Goal: Transaction & Acquisition: Obtain resource

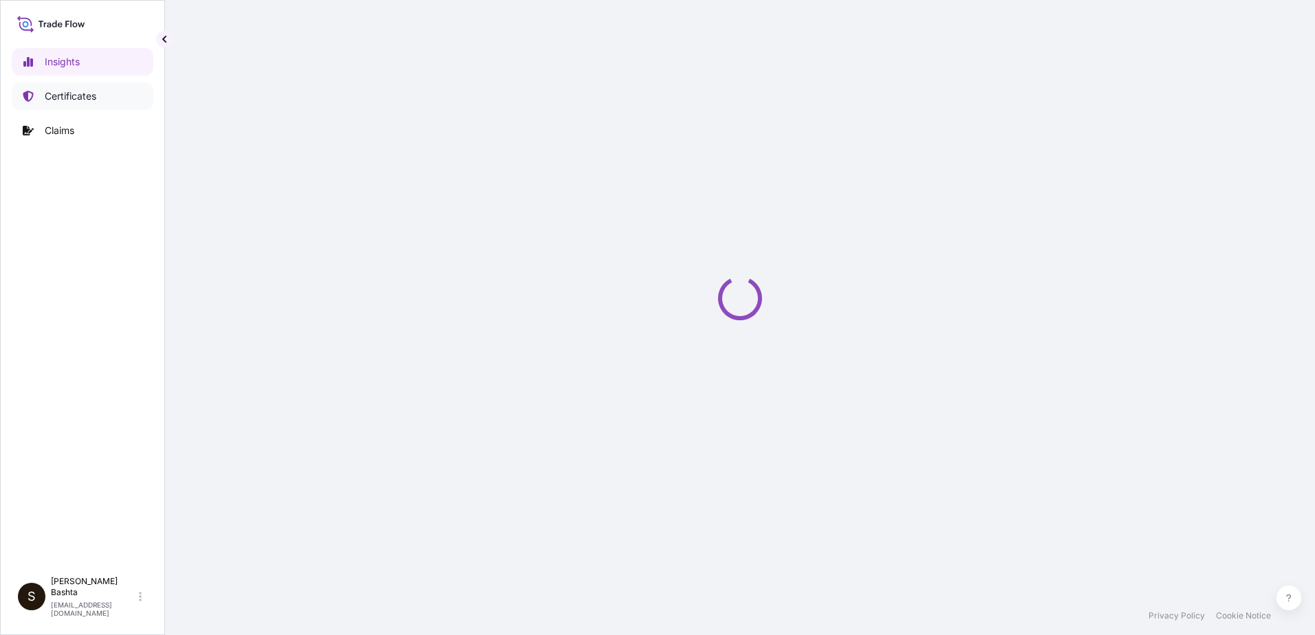
click at [76, 95] on p "Certificates" at bounding box center [71, 96] width 52 height 14
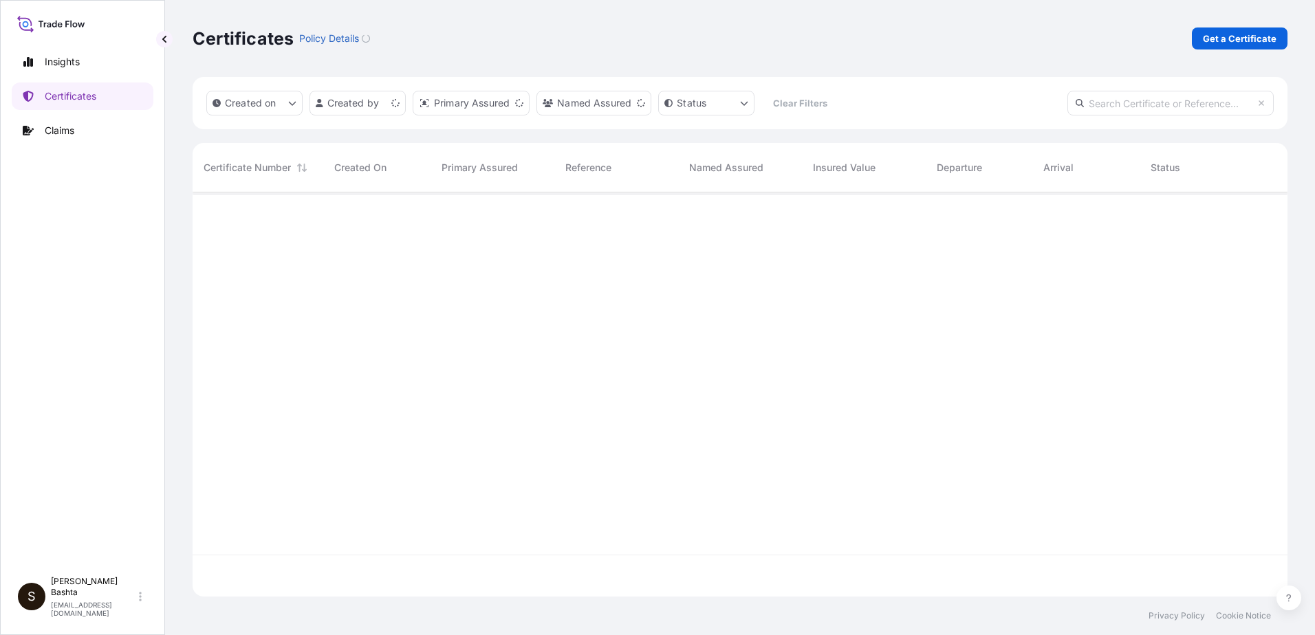
scroll to position [402, 1084]
click at [1231, 38] on p "Get a Certificate" at bounding box center [1240, 39] width 74 height 14
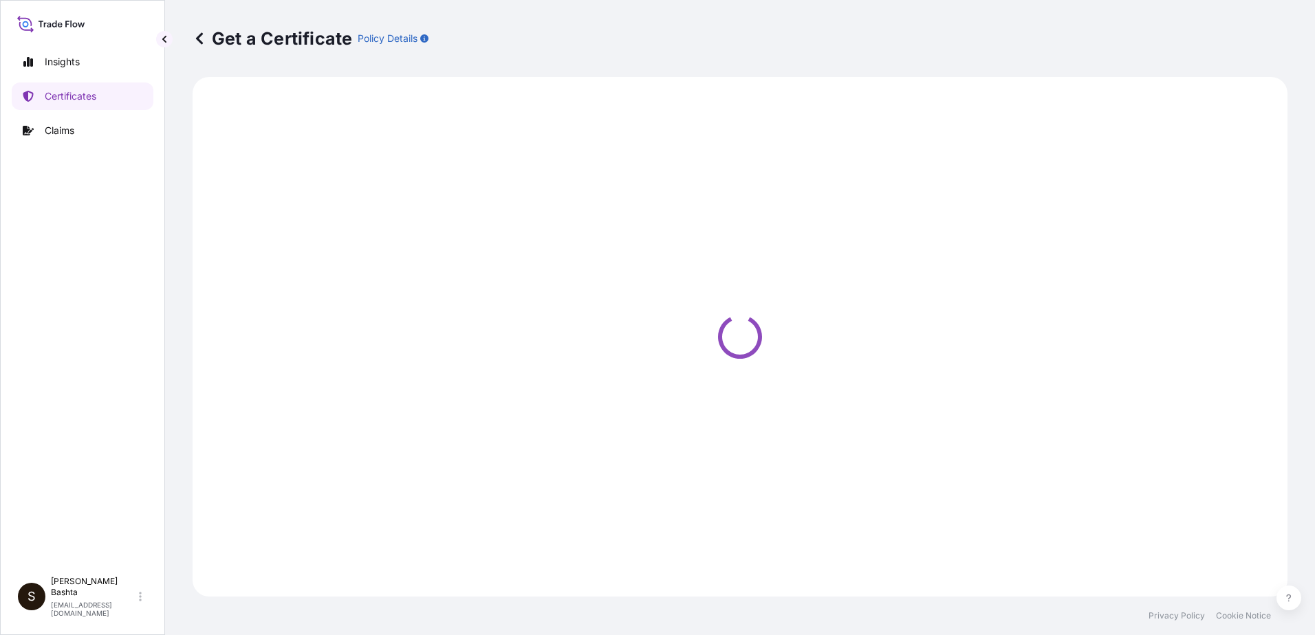
select select "Barge"
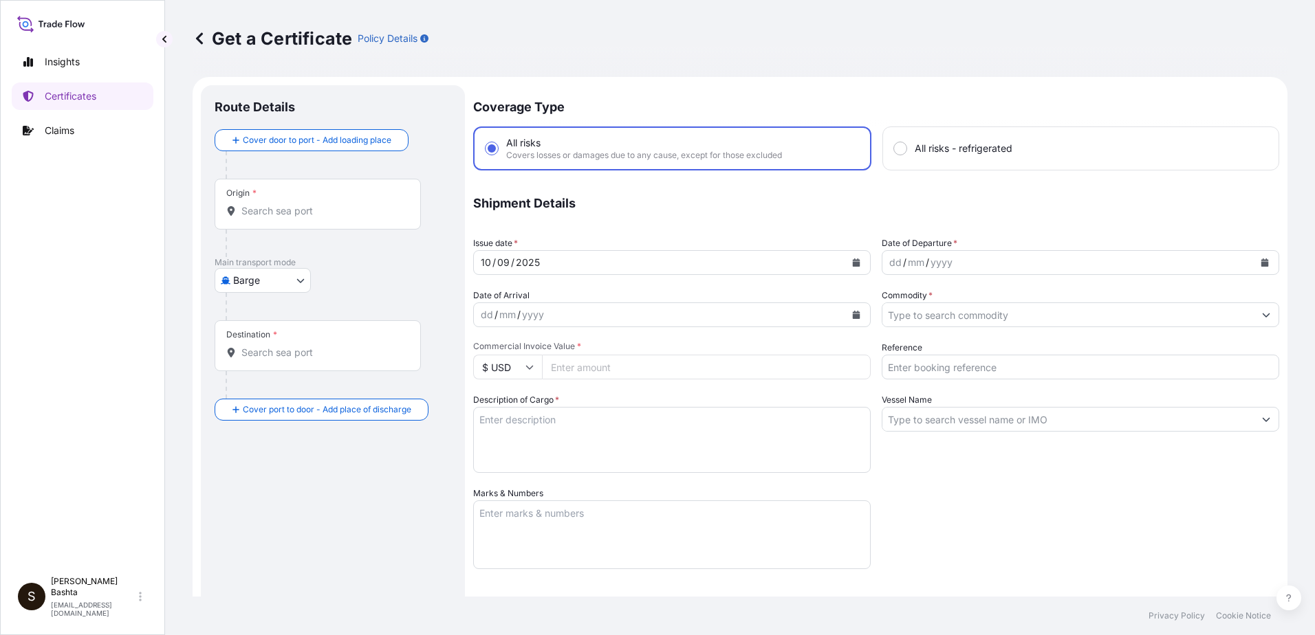
click at [279, 211] on input "Origin *" at bounding box center [322, 211] width 162 height 14
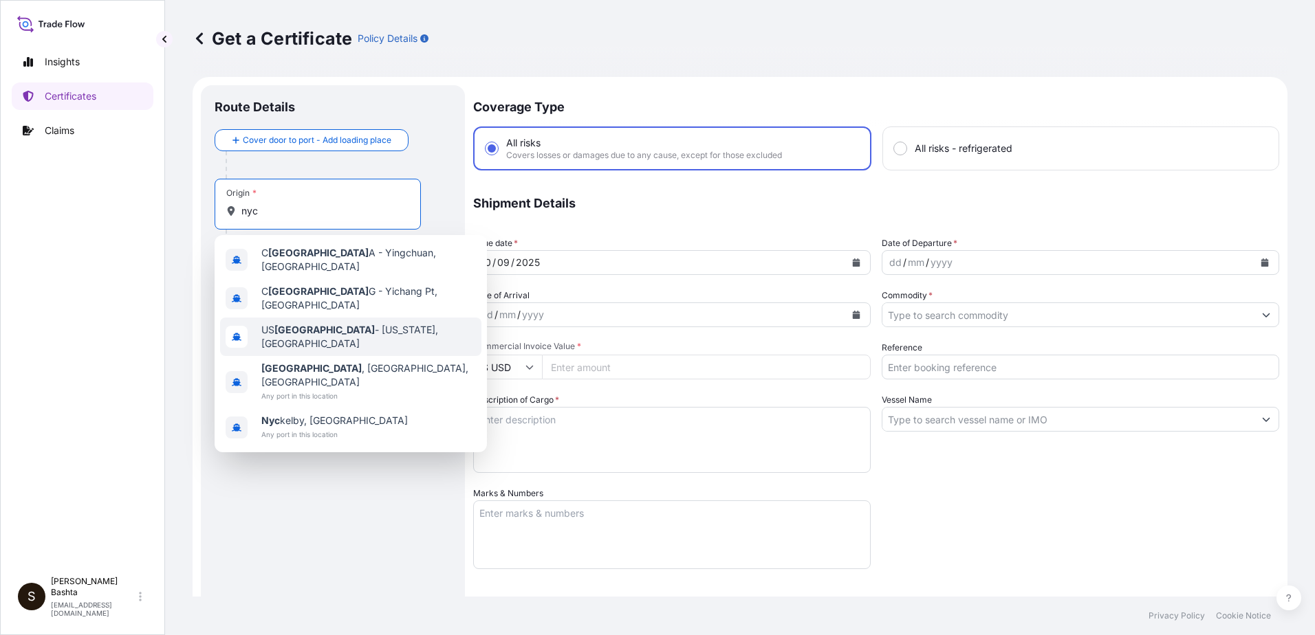
click at [321, 325] on span "US [GEOGRAPHIC_DATA] - [US_STATE], [GEOGRAPHIC_DATA]" at bounding box center [368, 337] width 215 height 28
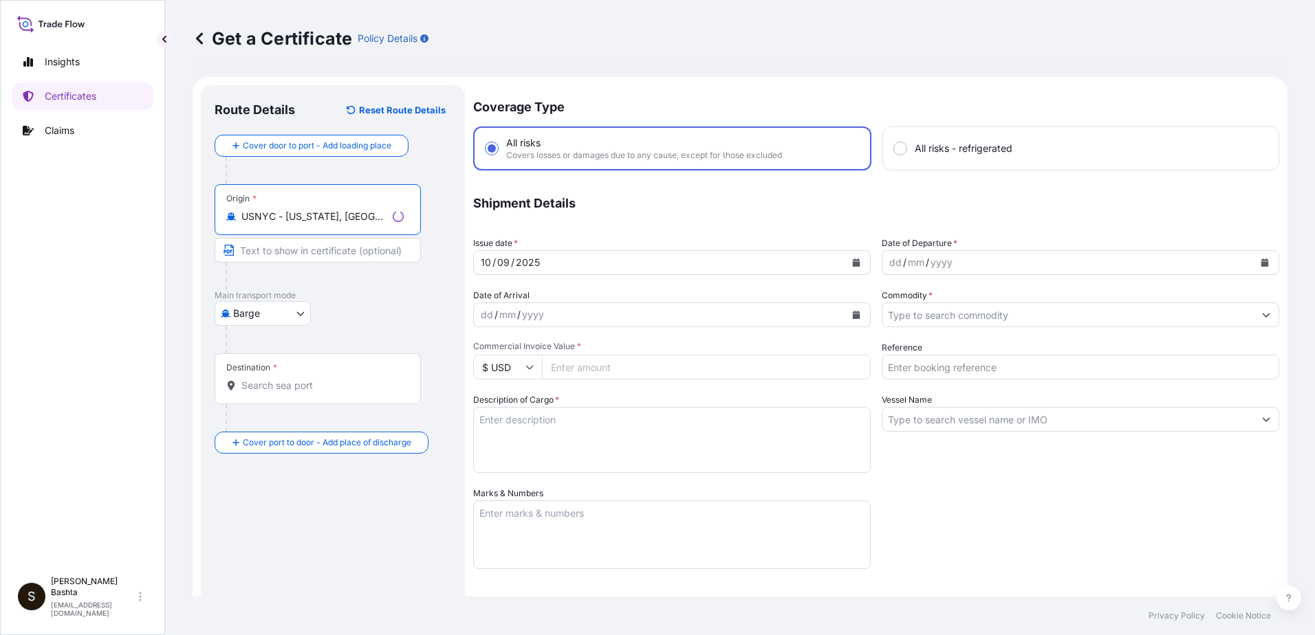
type input "USNYC - [US_STATE], [GEOGRAPHIC_DATA]"
click at [296, 310] on body "0 options available. 5 options available. Insights Certificates Claims S [PERSO…" at bounding box center [657, 317] width 1315 height 635
click at [252, 351] on span "Air" at bounding box center [247, 349] width 12 height 14
select select "Air"
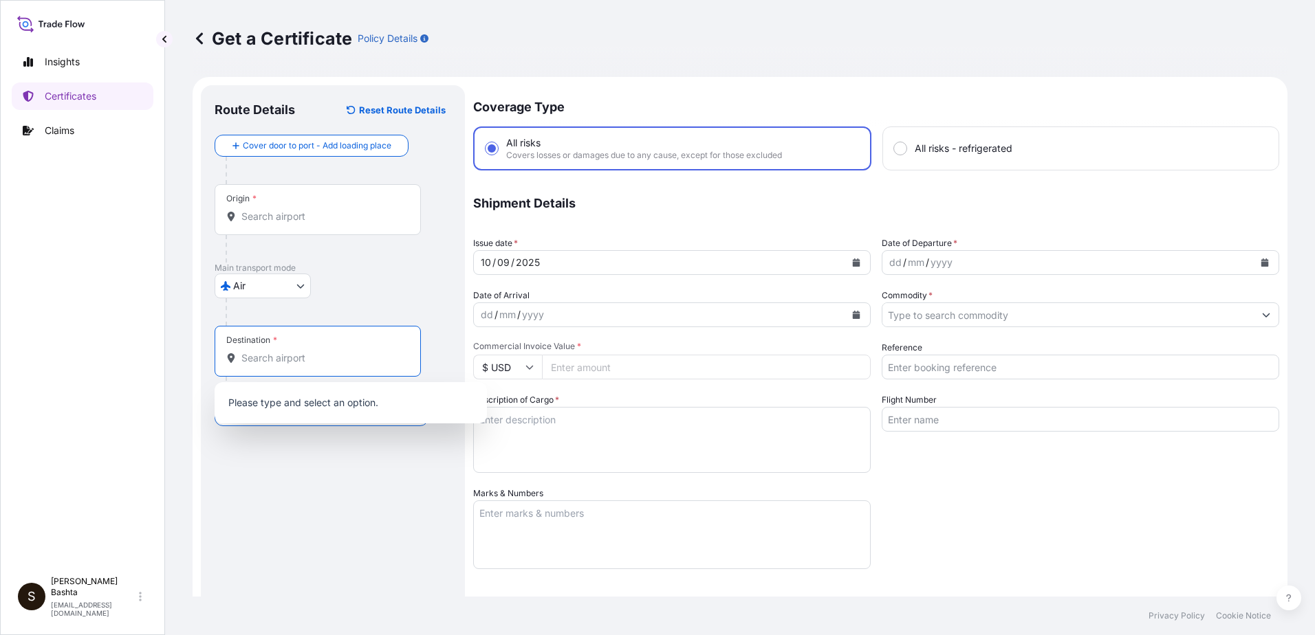
drag, startPoint x: 272, startPoint y: 364, endPoint x: 301, endPoint y: 362, distance: 29.6
click at [272, 364] on input "Destination *" at bounding box center [322, 358] width 162 height 14
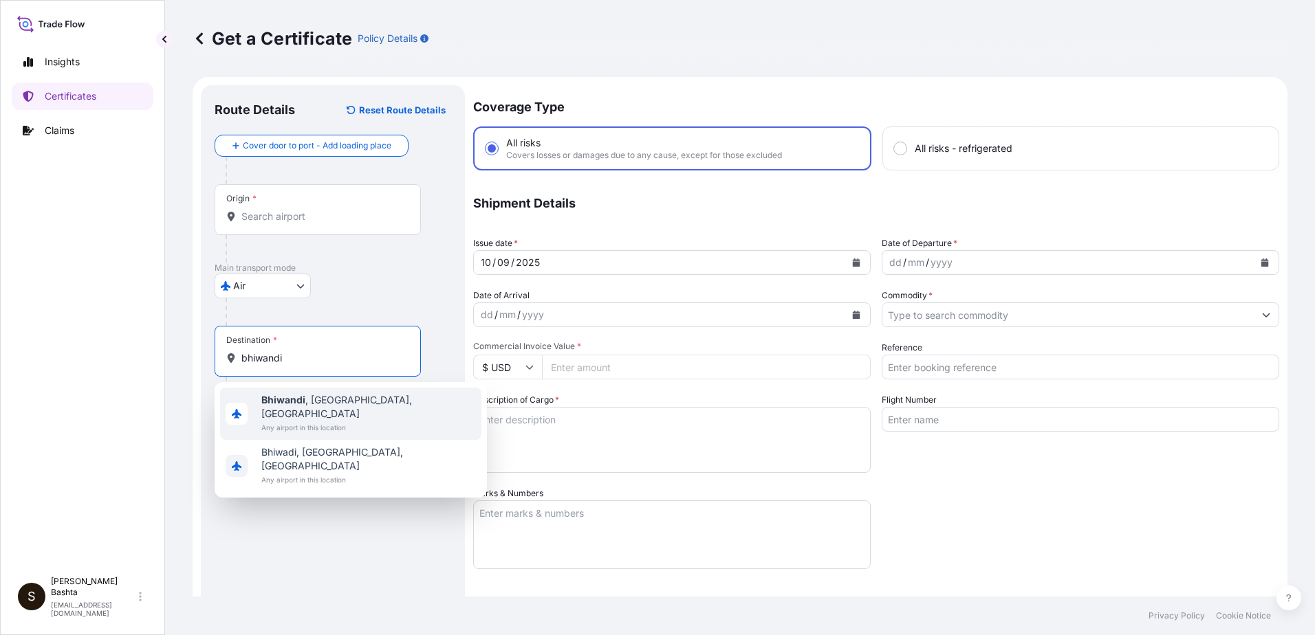
click at [322, 400] on span "[GEOGRAPHIC_DATA] , [GEOGRAPHIC_DATA], [GEOGRAPHIC_DATA]" at bounding box center [368, 407] width 215 height 28
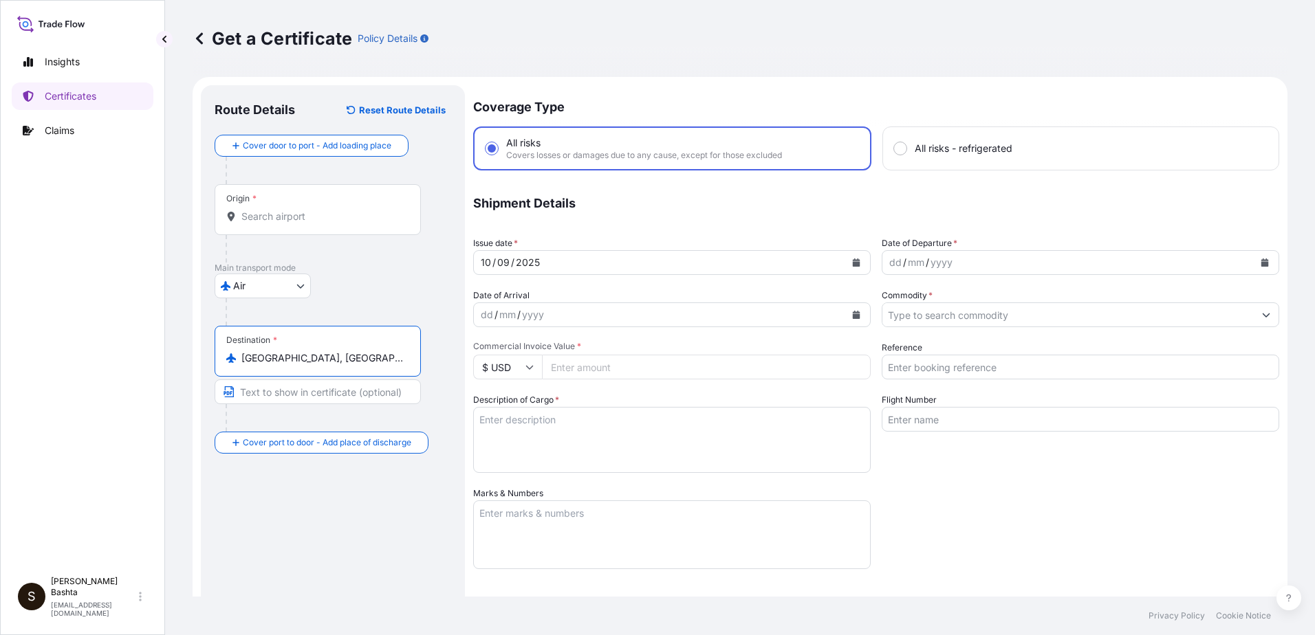
type input "[GEOGRAPHIC_DATA], [GEOGRAPHIC_DATA], [GEOGRAPHIC_DATA]"
click at [888, 267] on div "dd" at bounding box center [895, 262] width 15 height 17
click at [908, 262] on div "08" at bounding box center [911, 262] width 15 height 17
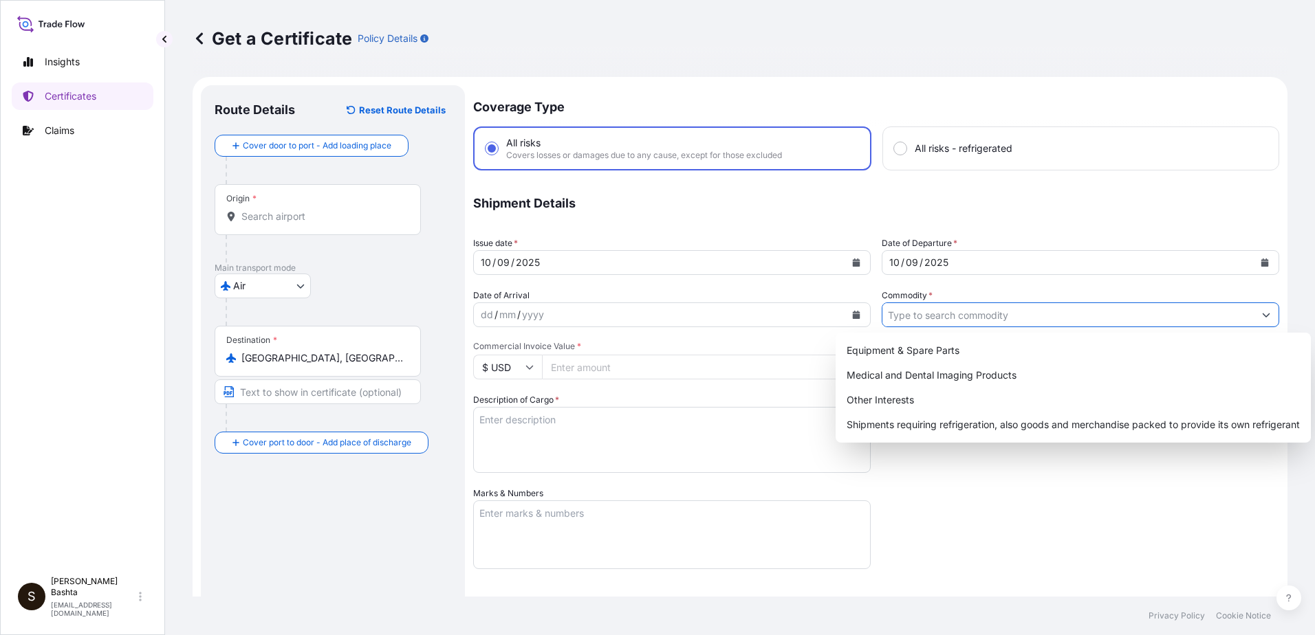
click at [1262, 316] on icon "Show suggestions" at bounding box center [1266, 315] width 8 height 8
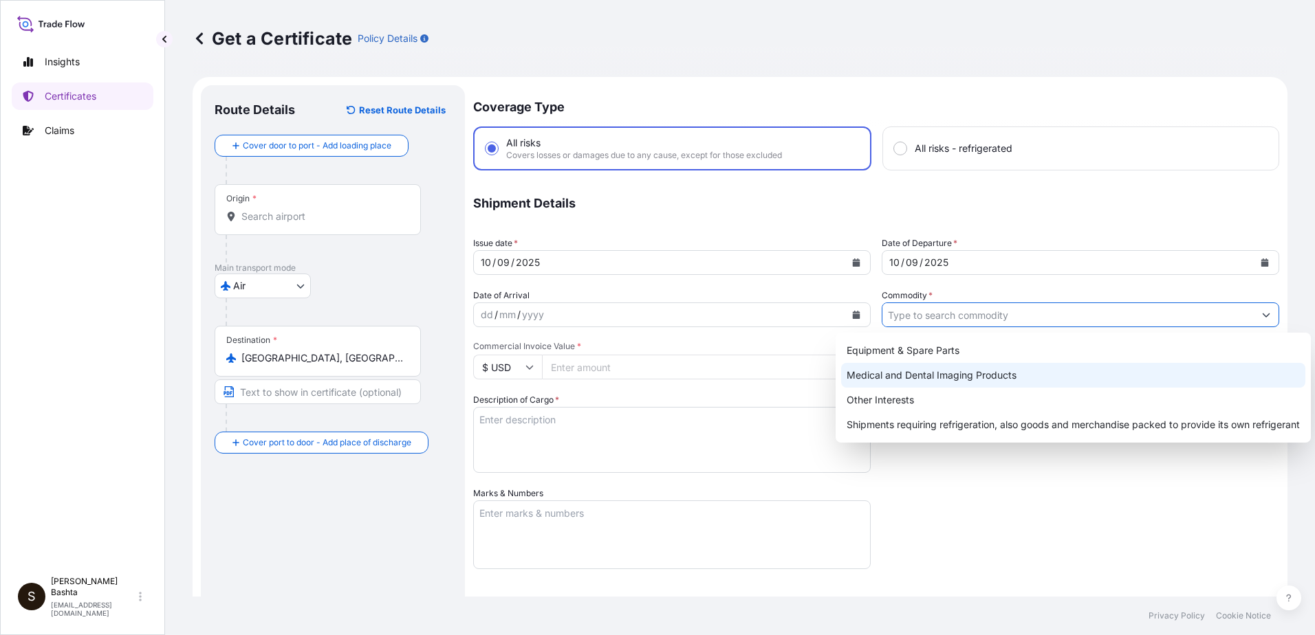
click at [980, 375] on div "Medical and Dental Imaging Products" at bounding box center [1073, 375] width 464 height 25
type input "Medical and Dental Imaging Products"
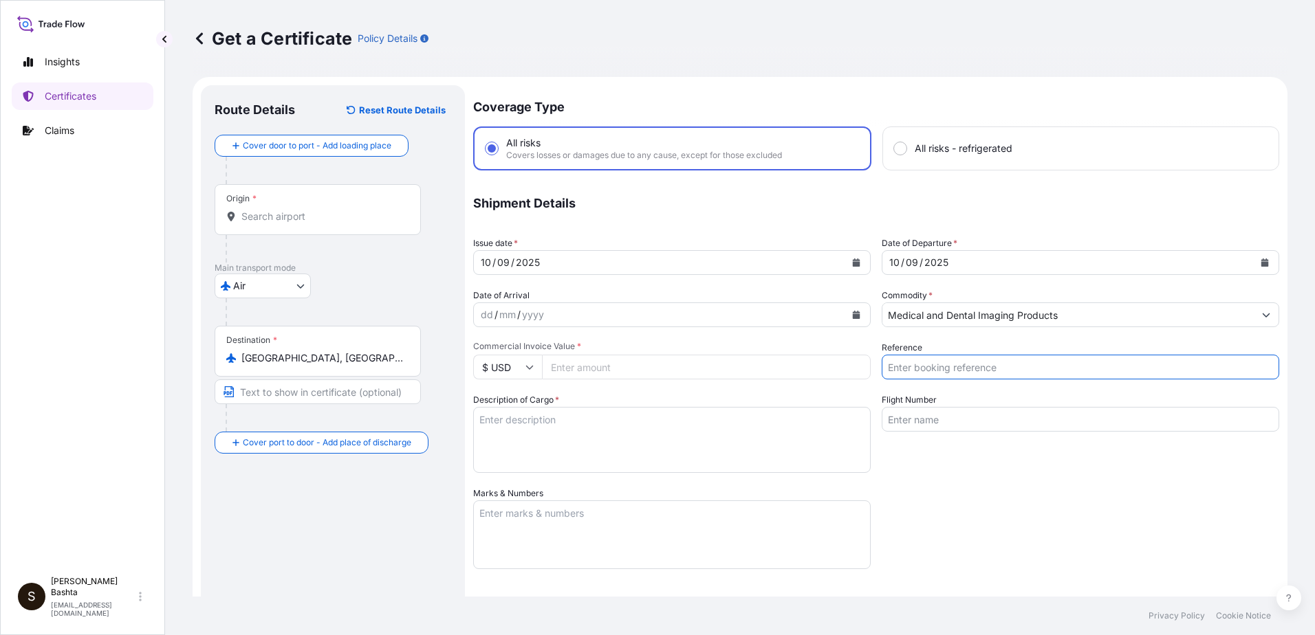
click at [928, 366] on input "Reference" at bounding box center [1080, 367] width 397 height 25
type input "21244239"
click at [585, 365] on input "Commercial Invoice Value *" at bounding box center [706, 367] width 329 height 25
type input "4451.05"
click at [491, 419] on textarea "Description of Cargo *" at bounding box center [671, 440] width 397 height 66
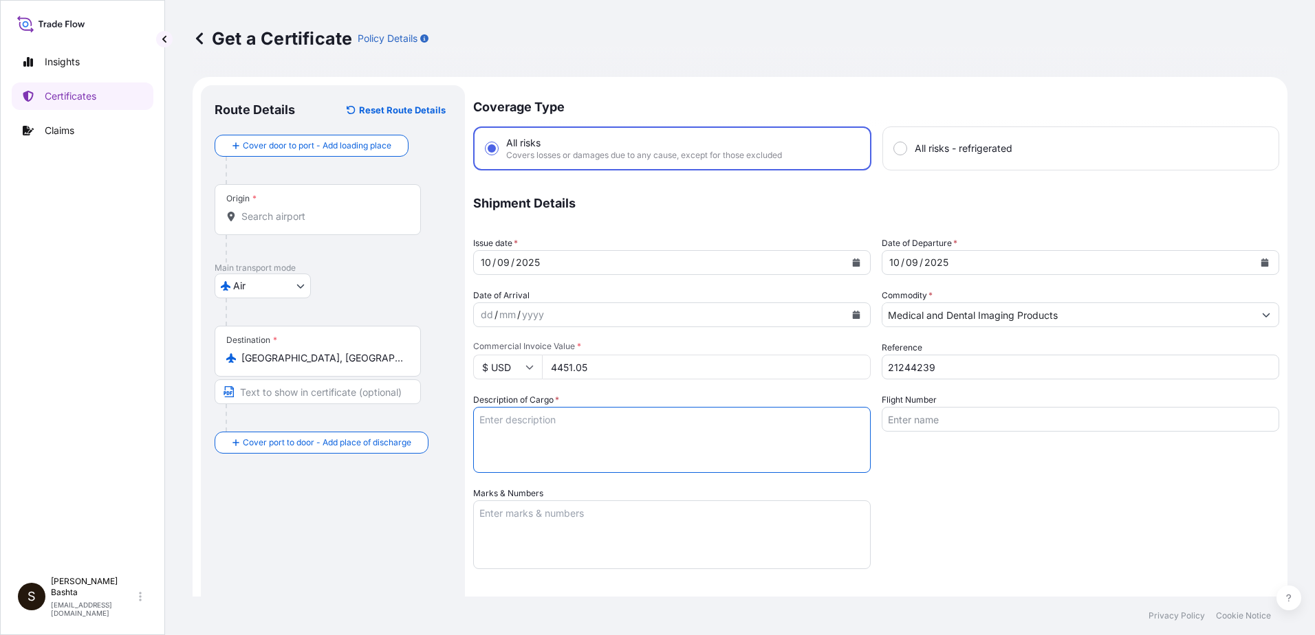
type textarea "MEDICAL AND DENTAL IMAGING PRODUCTS"
type input "Air"
type input "32008"
click at [540, 512] on textarea "Marks & Numbers" at bounding box center [671, 535] width 397 height 69
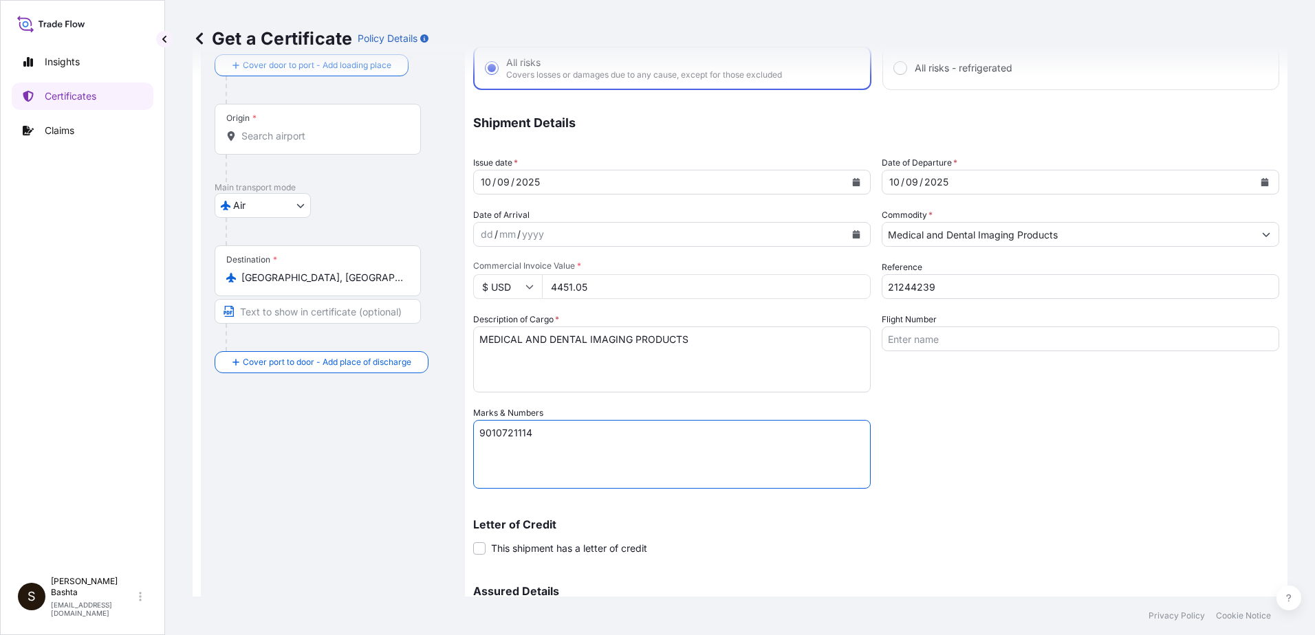
scroll to position [237, 0]
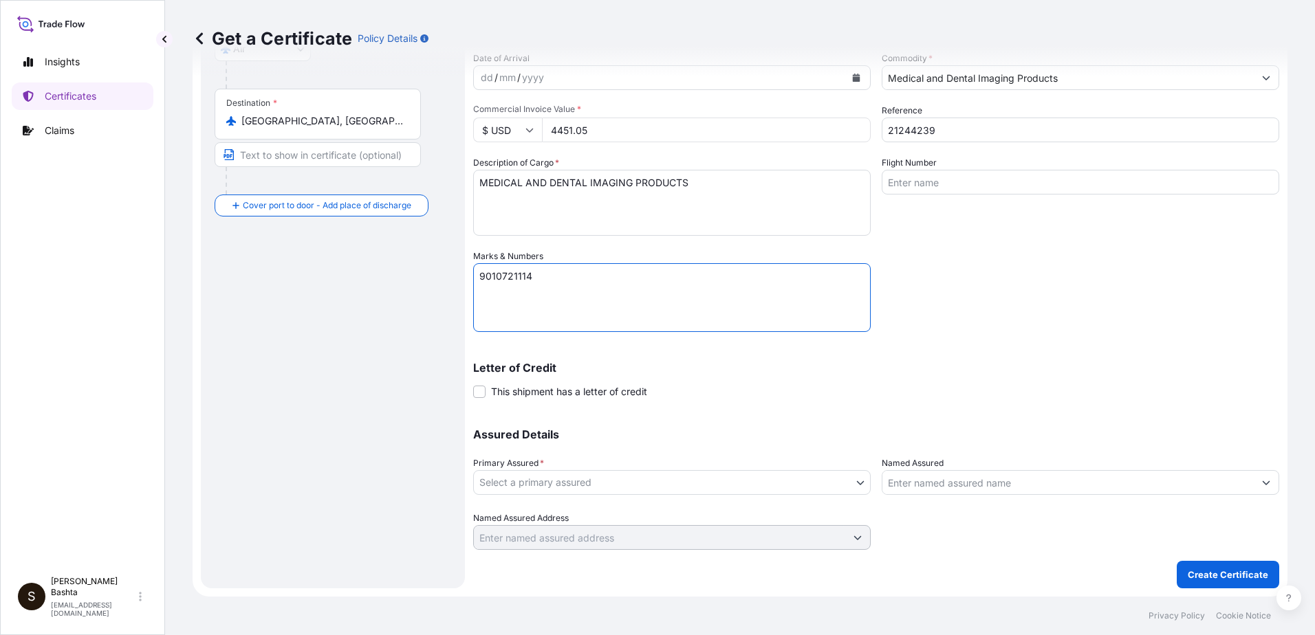
type textarea "9010721114"
click at [855, 485] on body "Insights Certificates Claims S [PERSON_NAME] [PERSON_NAME][EMAIL_ADDRESS][PERSO…" at bounding box center [657, 317] width 1315 height 635
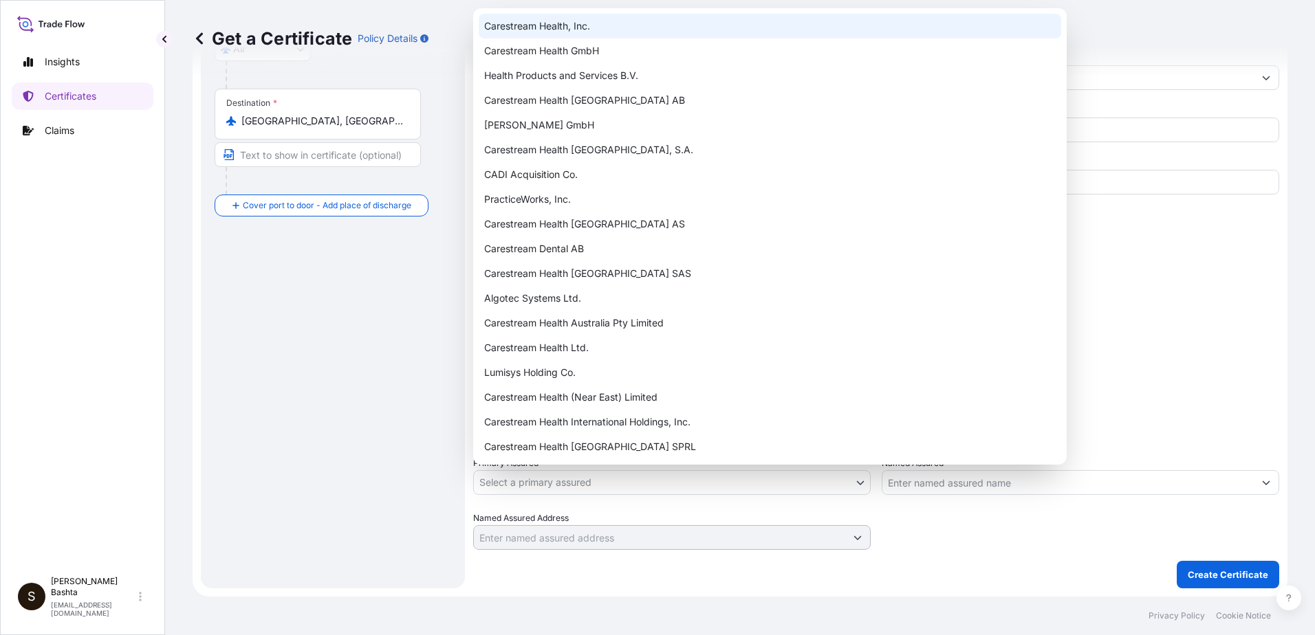
click at [581, 31] on div "Carestream Health, Inc." at bounding box center [770, 26] width 582 height 25
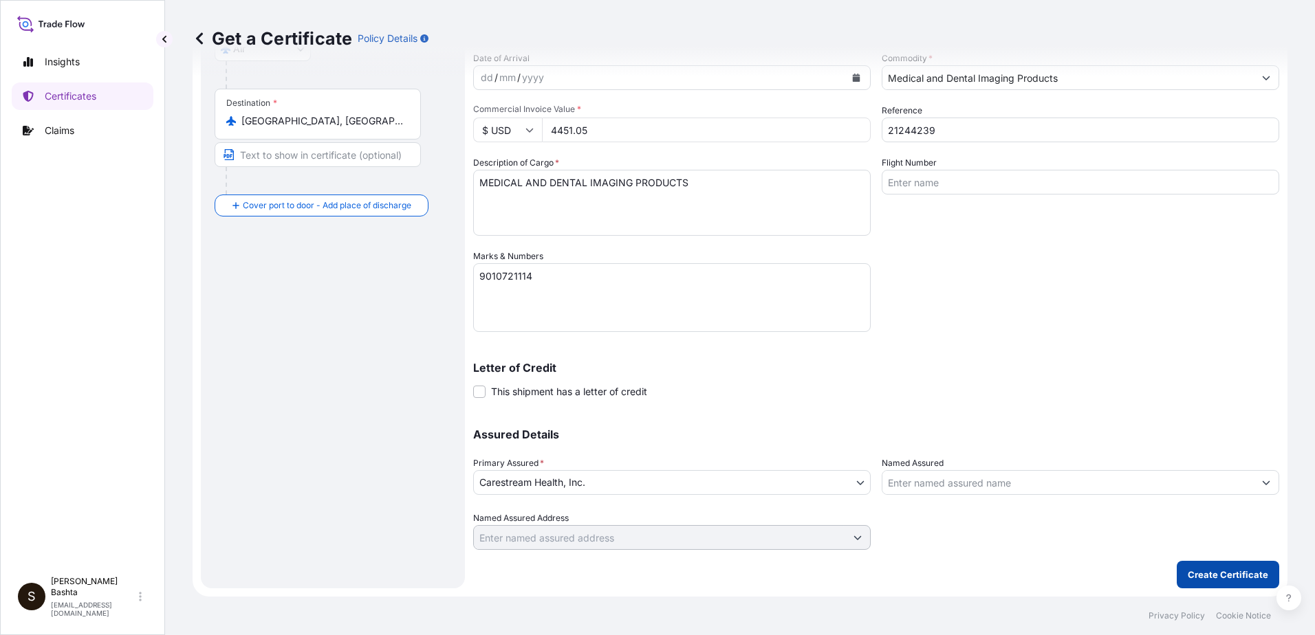
click at [1212, 571] on p "Create Certificate" at bounding box center [1227, 575] width 80 height 14
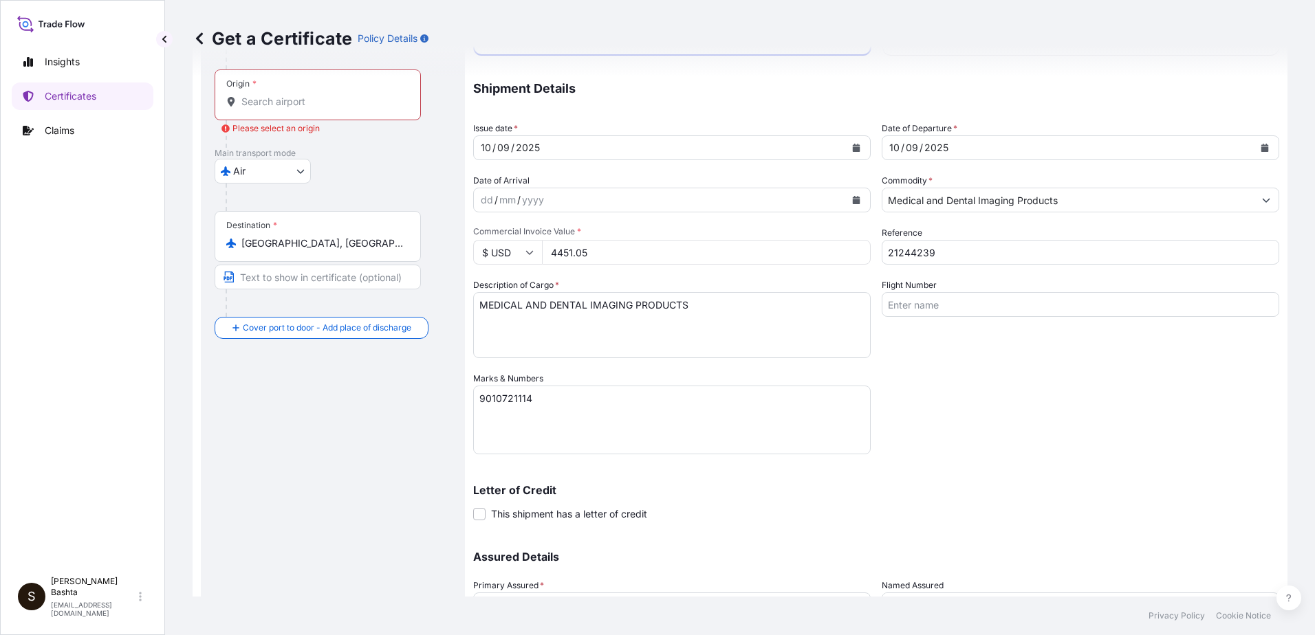
scroll to position [0, 0]
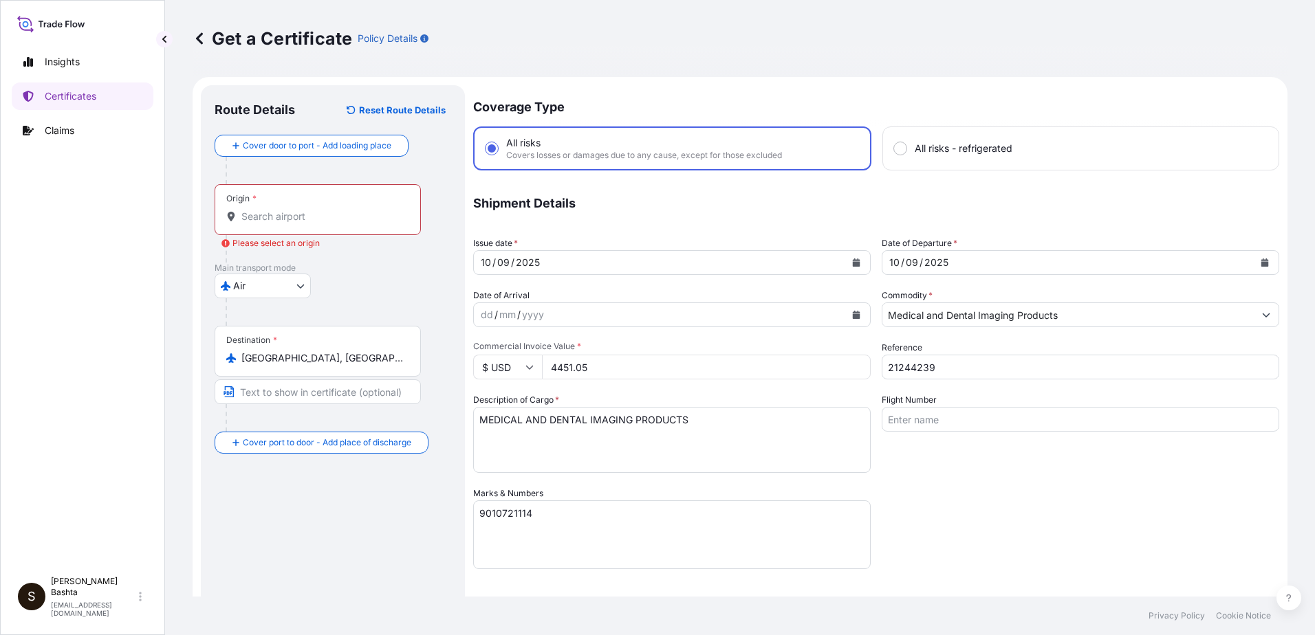
click at [262, 213] on input "Origin * Please select an origin" at bounding box center [322, 217] width 162 height 14
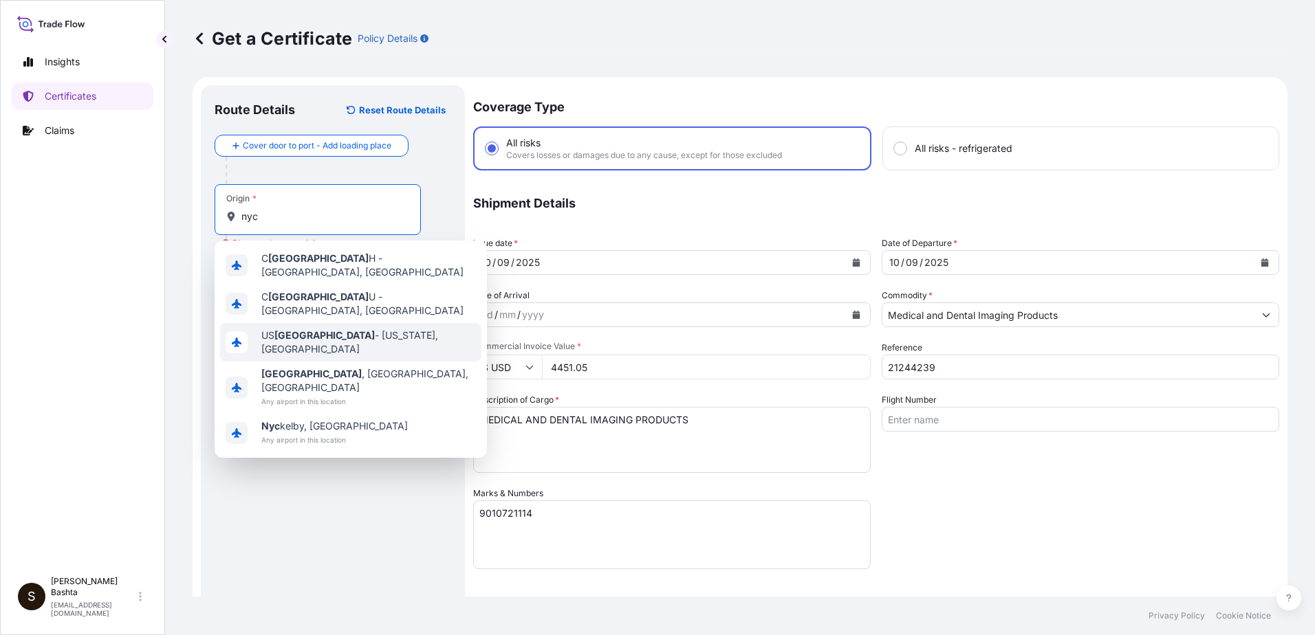
click at [335, 331] on span "US [GEOGRAPHIC_DATA] - [US_STATE], [GEOGRAPHIC_DATA]" at bounding box center [368, 343] width 215 height 28
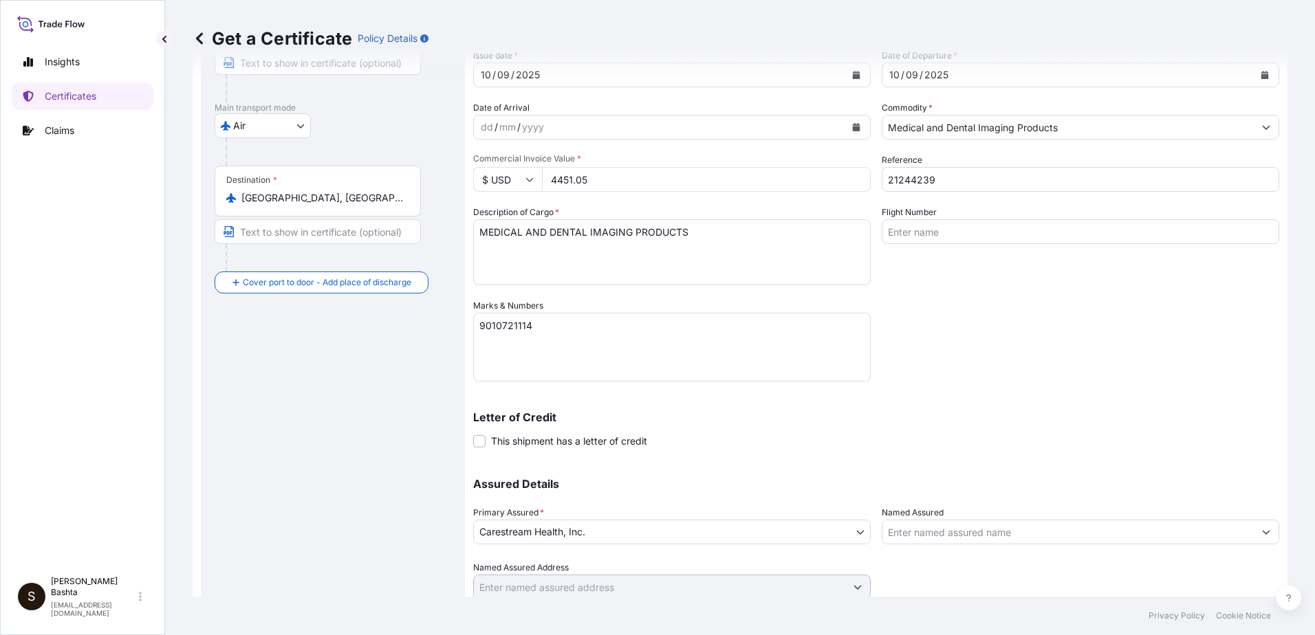
scroll to position [237, 0]
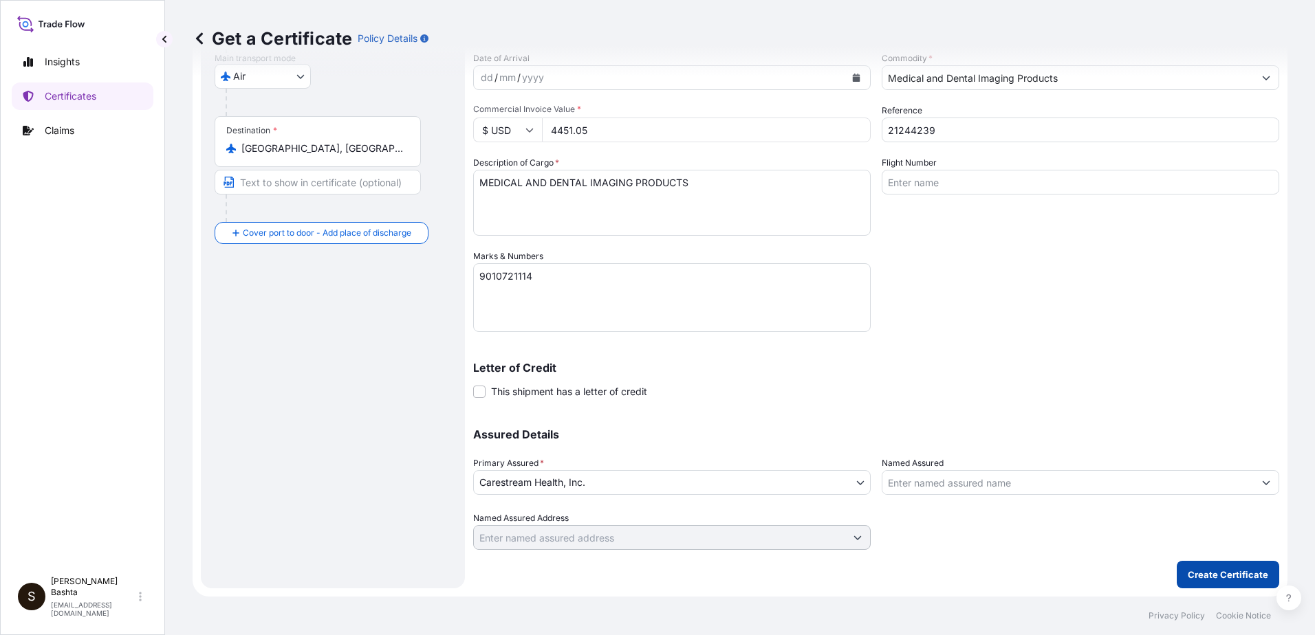
type input "USNYC - [US_STATE], [GEOGRAPHIC_DATA]"
click at [1245, 575] on p "Create Certificate" at bounding box center [1227, 575] width 80 height 14
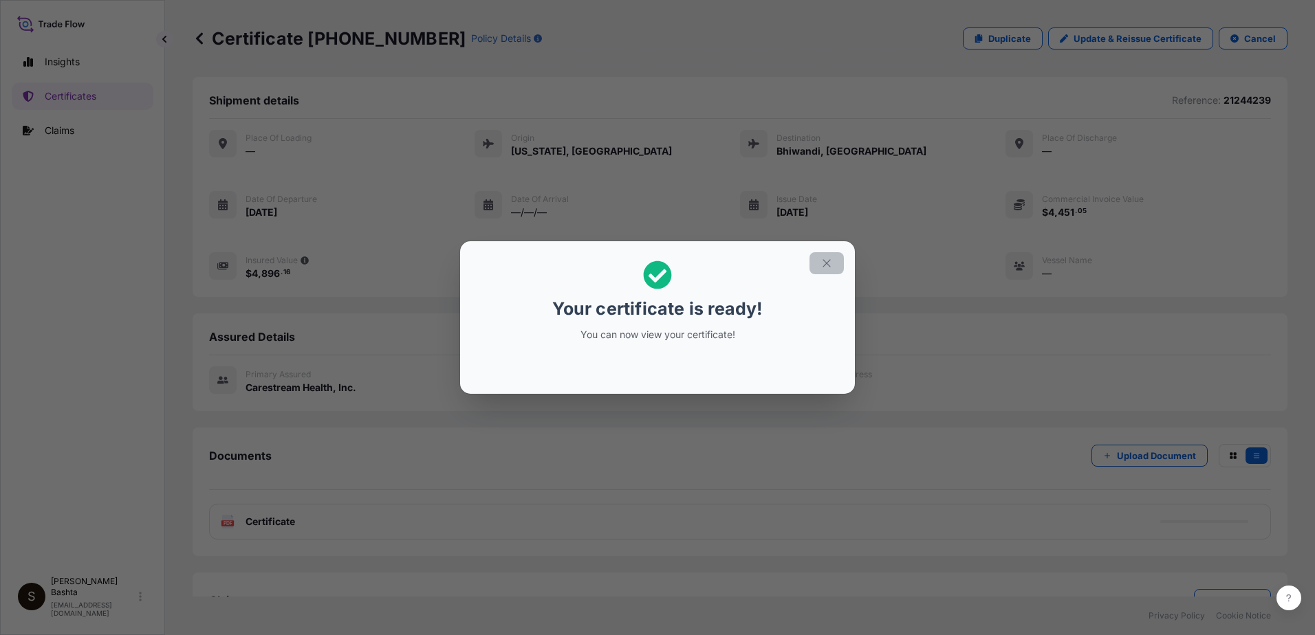
click at [832, 261] on icon "button" at bounding box center [826, 263] width 12 height 12
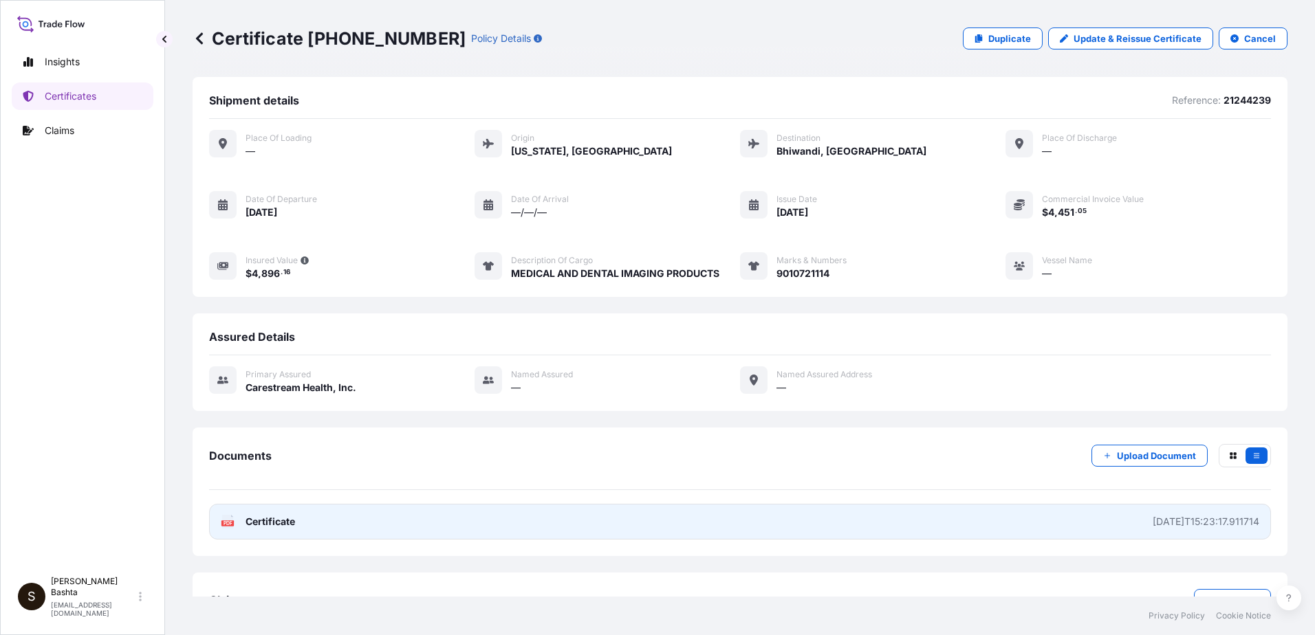
click at [230, 521] on text "PDF" at bounding box center [227, 523] width 9 height 5
